Goal: Find contact information: Find contact information

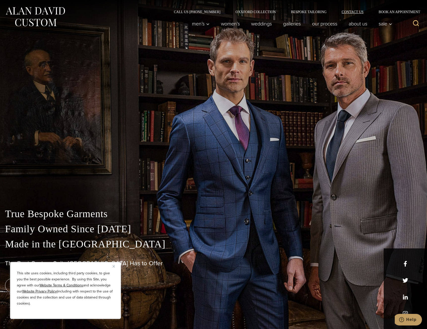
click at [352, 10] on link "Contact Us" at bounding box center [352, 12] width 37 height 4
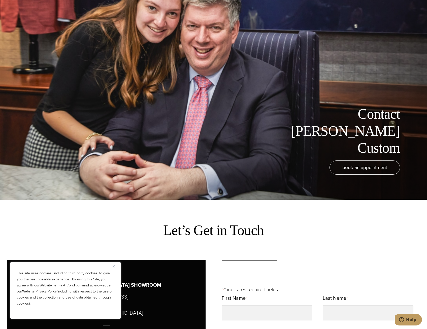
scroll to position [134, 0]
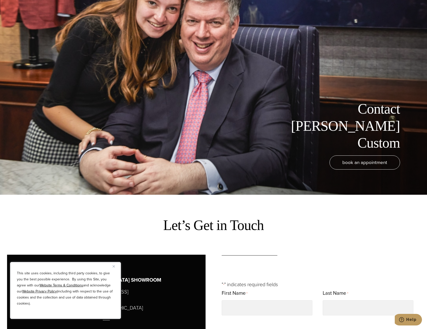
click at [111, 266] on div "This site uses cookies, including third party cookies, to give you the best pos…" at bounding box center [65, 290] width 111 height 57
click at [114, 267] on img "Close" at bounding box center [114, 267] width 2 height 2
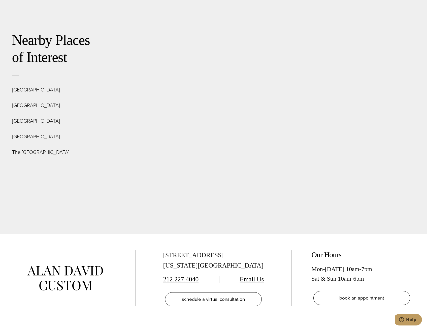
scroll to position [1934, 0]
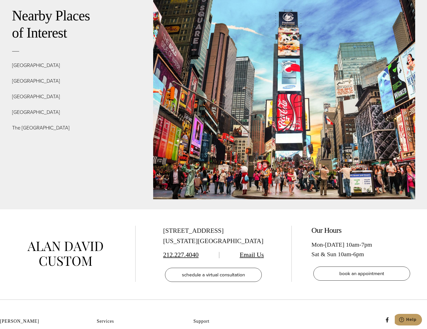
click at [247, 251] on link "Email Us" at bounding box center [252, 254] width 24 height 7
